Goal: Find specific page/section: Find specific page/section

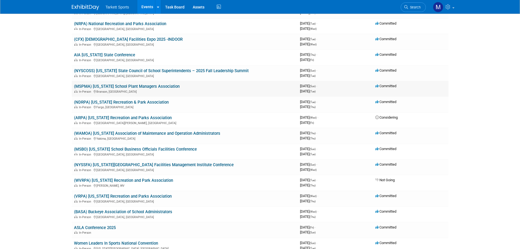
scroll to position [109, 0]
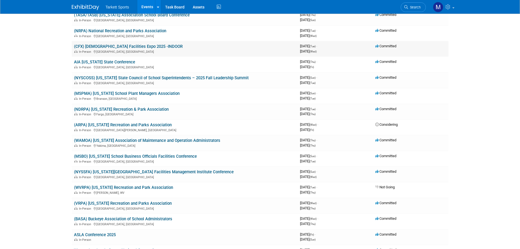
click at [119, 46] on link "(CFX) Church Facilities Expo 2025 -INDOOR" at bounding box center [128, 46] width 109 height 5
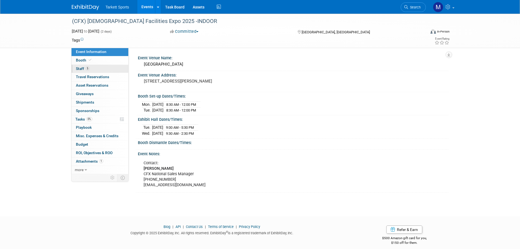
click at [105, 66] on link "5 Staff 5" at bounding box center [99, 69] width 57 height 8
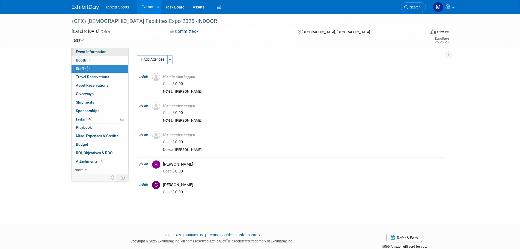
click at [105, 53] on span "Event Information" at bounding box center [91, 51] width 31 height 4
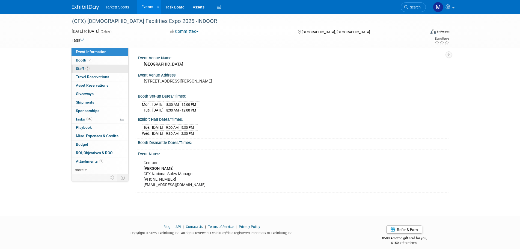
click at [107, 69] on link "5 Staff 5" at bounding box center [99, 69] width 57 height 8
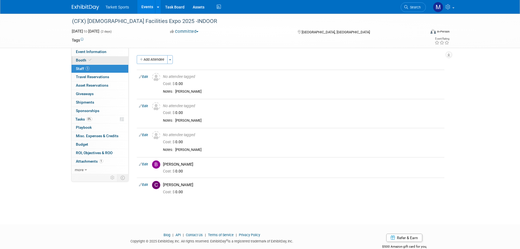
click at [108, 60] on link "Booth" at bounding box center [99, 60] width 57 height 8
select select "Indoor"
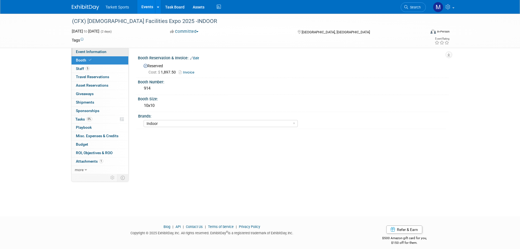
click at [112, 53] on link "Event Information" at bounding box center [99, 52] width 57 height 8
